Goal: Check status: Check status

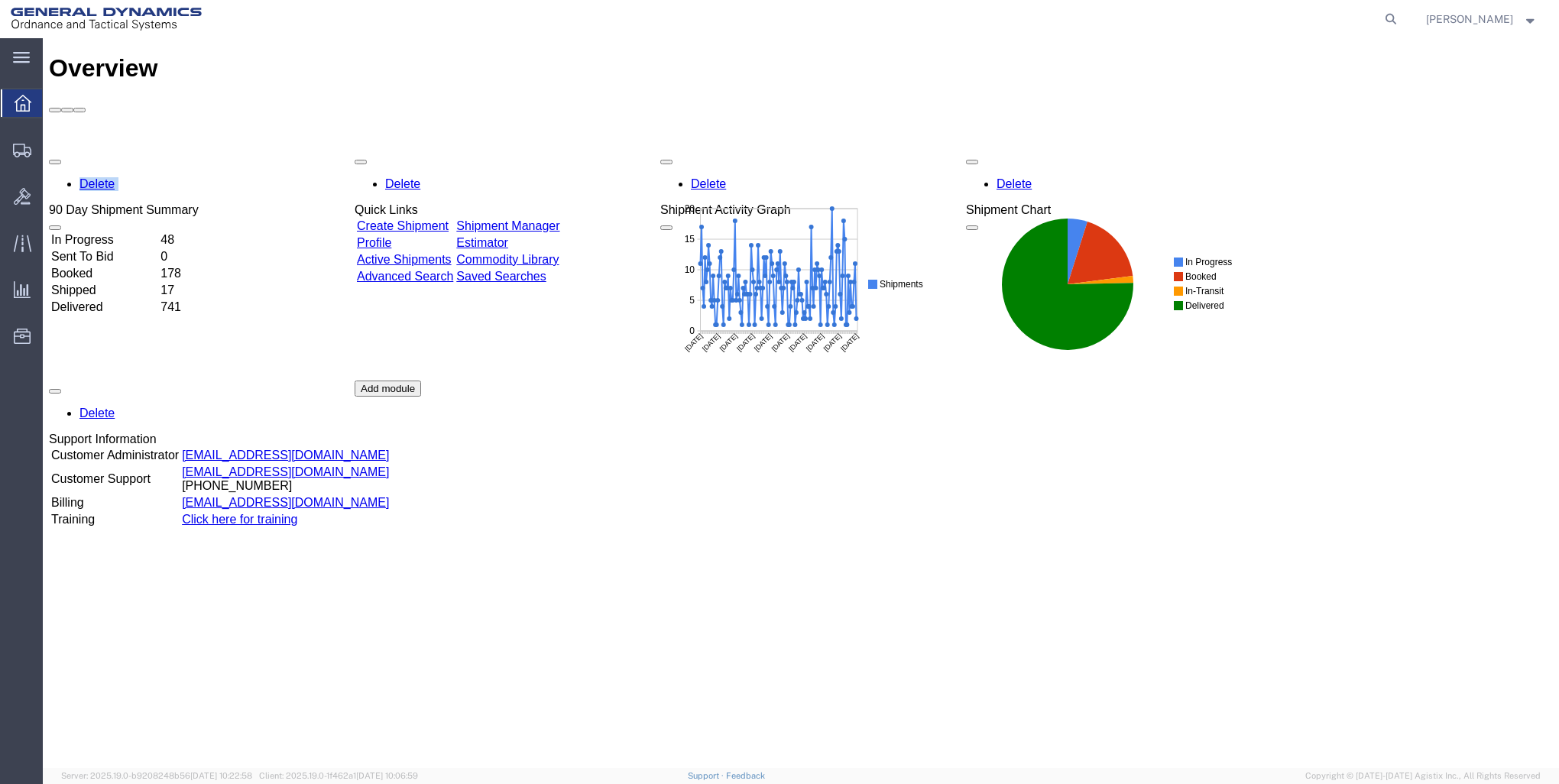
drag, startPoint x: 753, startPoint y: 56, endPoint x: 1393, endPoint y: 97, distance: 641.3
click at [1393, 104] on div "Overview Delete 90 Day Shipment Summary In Progress 48 Sent To Bid 0 Booked 178…" at bounding box center [800, 419] width 1504 height 730
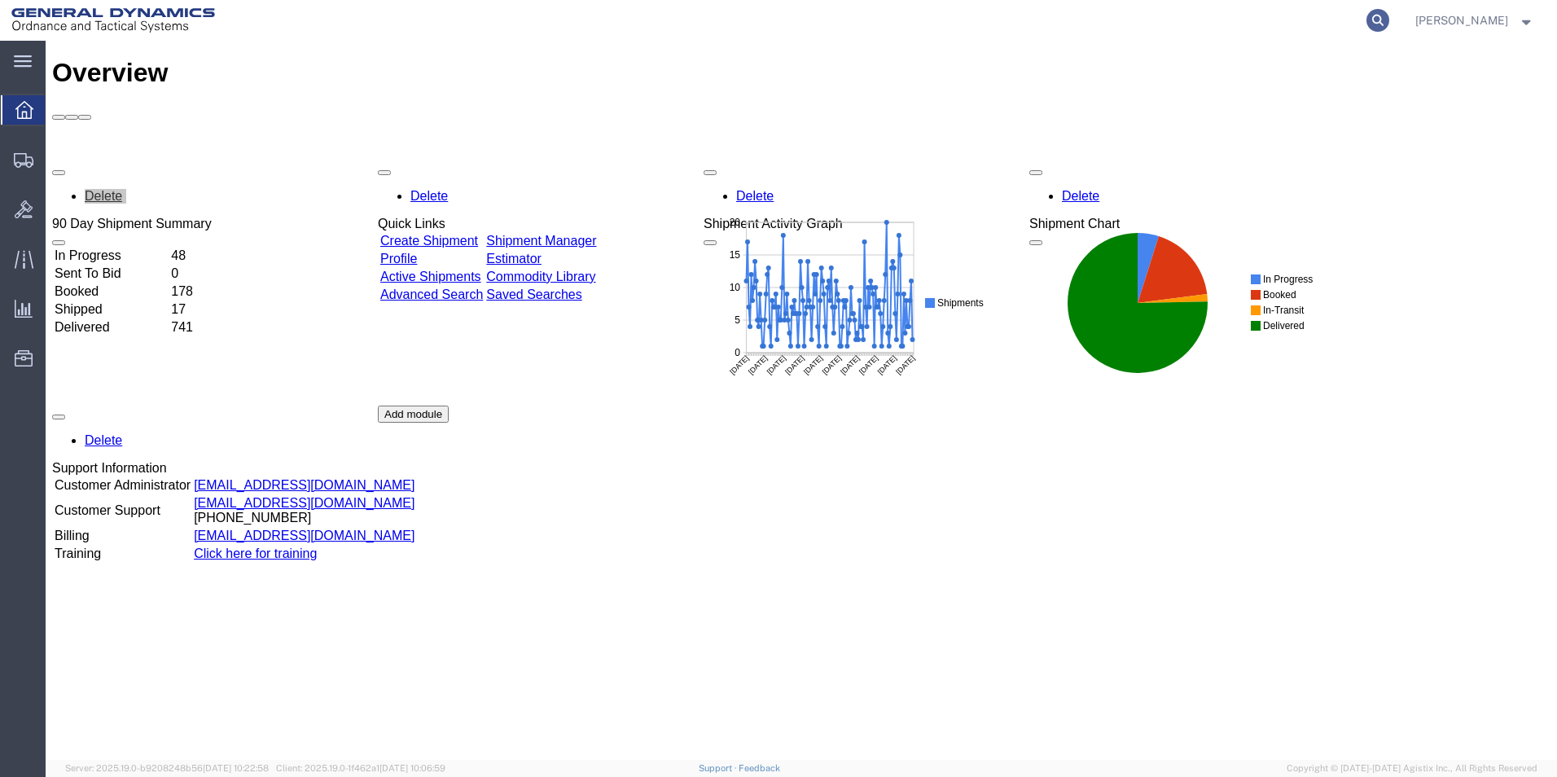
click at [1377, 18] on icon at bounding box center [1378, 20] width 23 height 23
click at [950, 24] on input "search" at bounding box center [1118, 20] width 495 height 39
type input "56699195"
click at [1373, 16] on icon at bounding box center [1378, 20] width 23 height 23
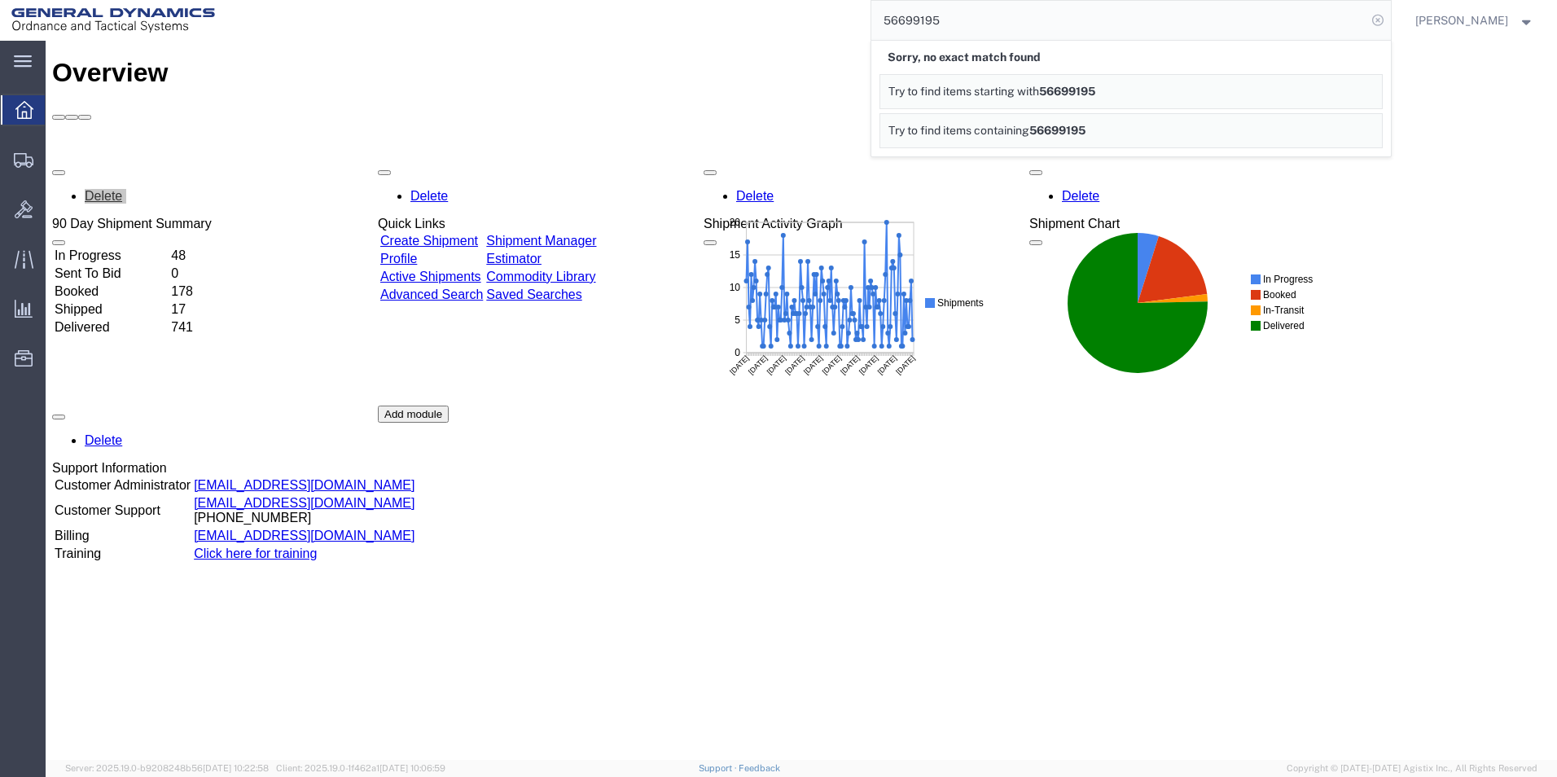
click at [1372, 22] on icon at bounding box center [1378, 20] width 23 height 23
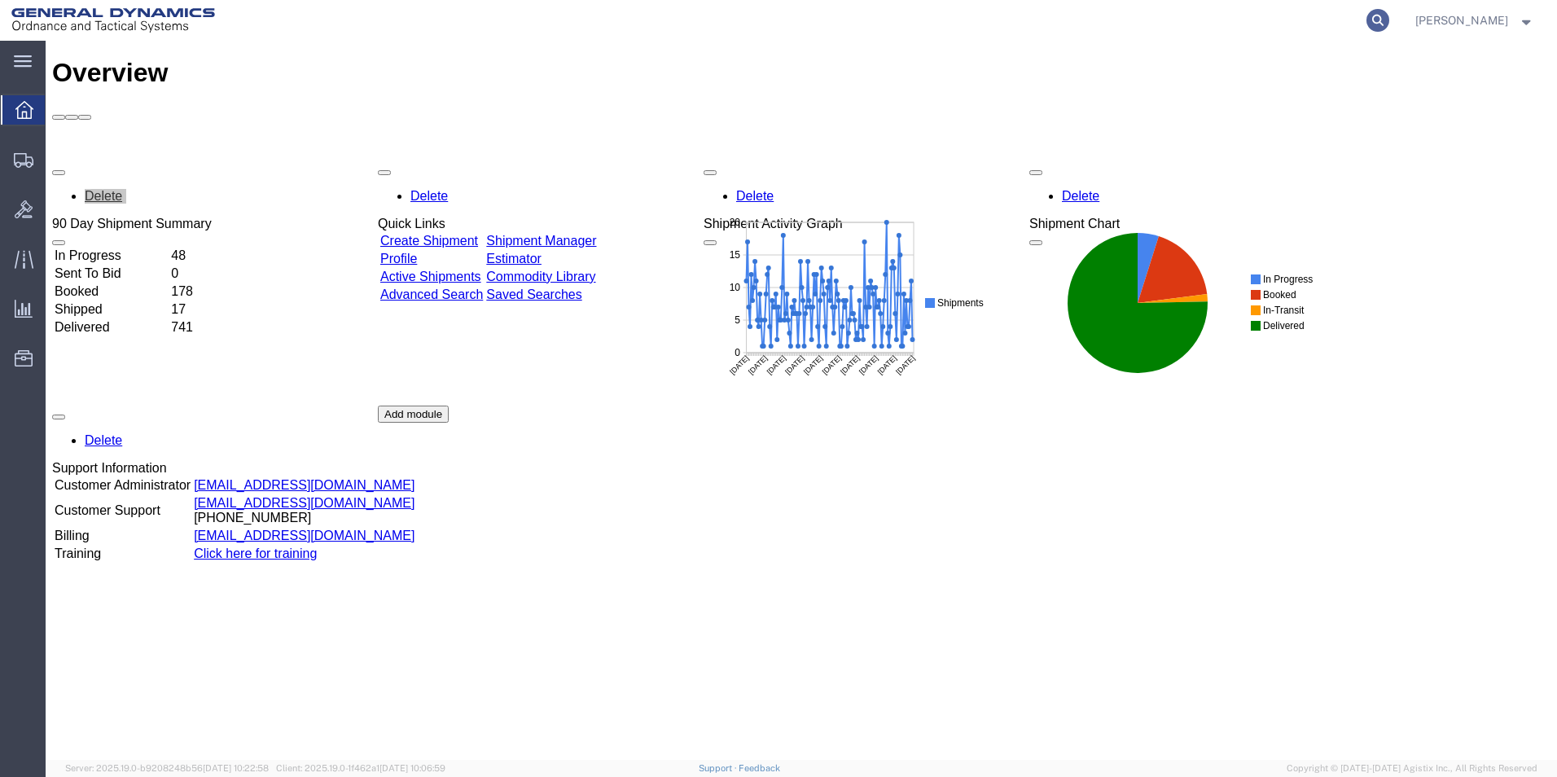
click at [1370, 15] on icon at bounding box center [1378, 20] width 23 height 23
click at [936, 23] on input "search" at bounding box center [1118, 20] width 495 height 39
type input "56715490"
click at [1375, 20] on icon at bounding box center [1378, 20] width 23 height 23
